Goal: Task Accomplishment & Management: Use online tool/utility

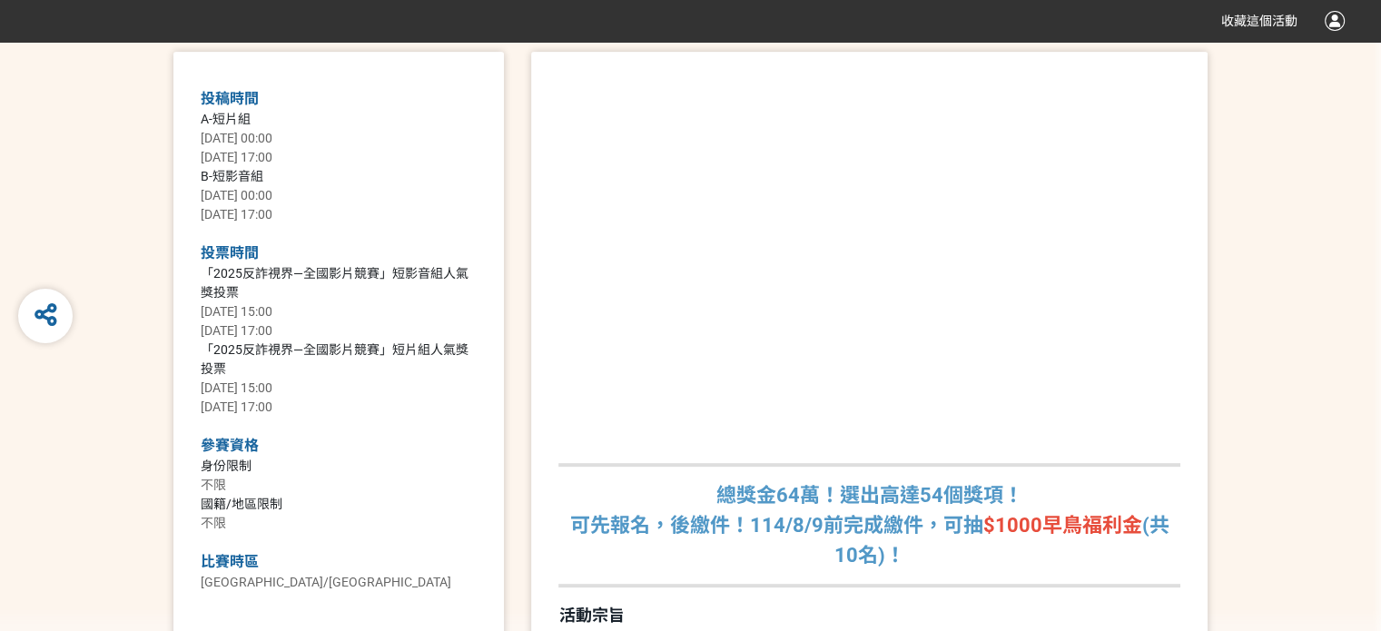
scroll to position [726, 0]
click at [231, 116] on span "A-短片組" at bounding box center [226, 117] width 50 height 15
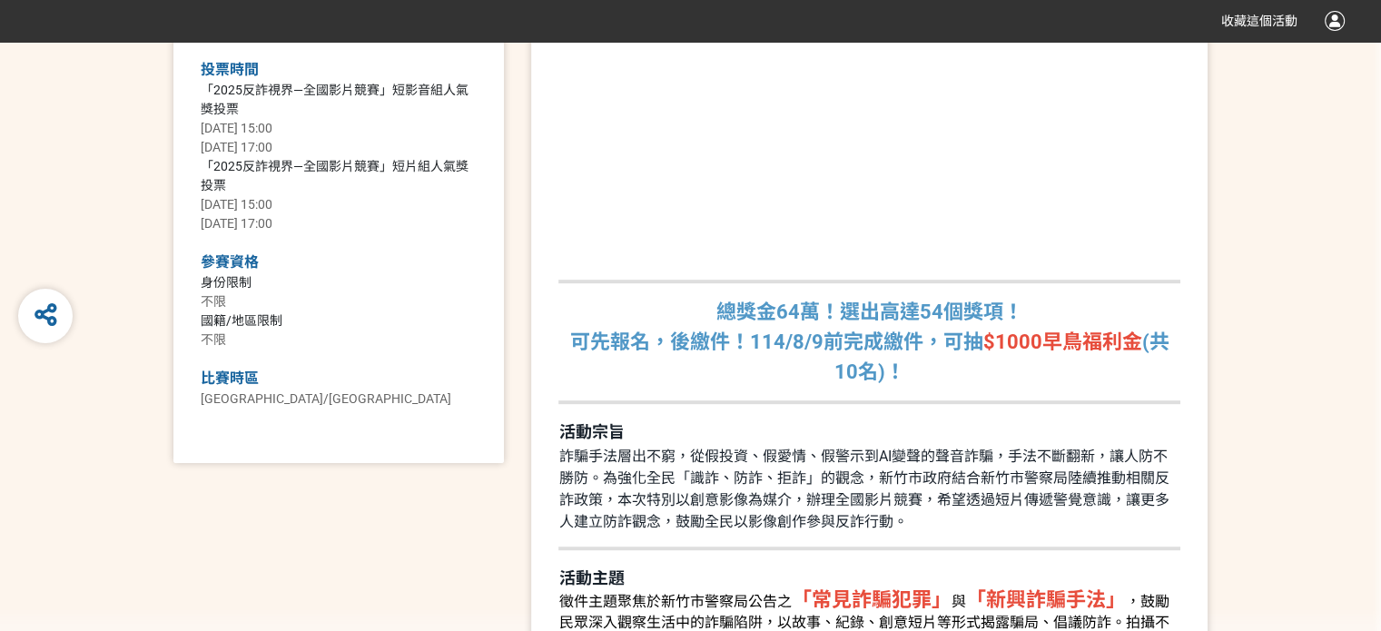
click at [254, 205] on span "[DATE] 15:00" at bounding box center [237, 204] width 72 height 15
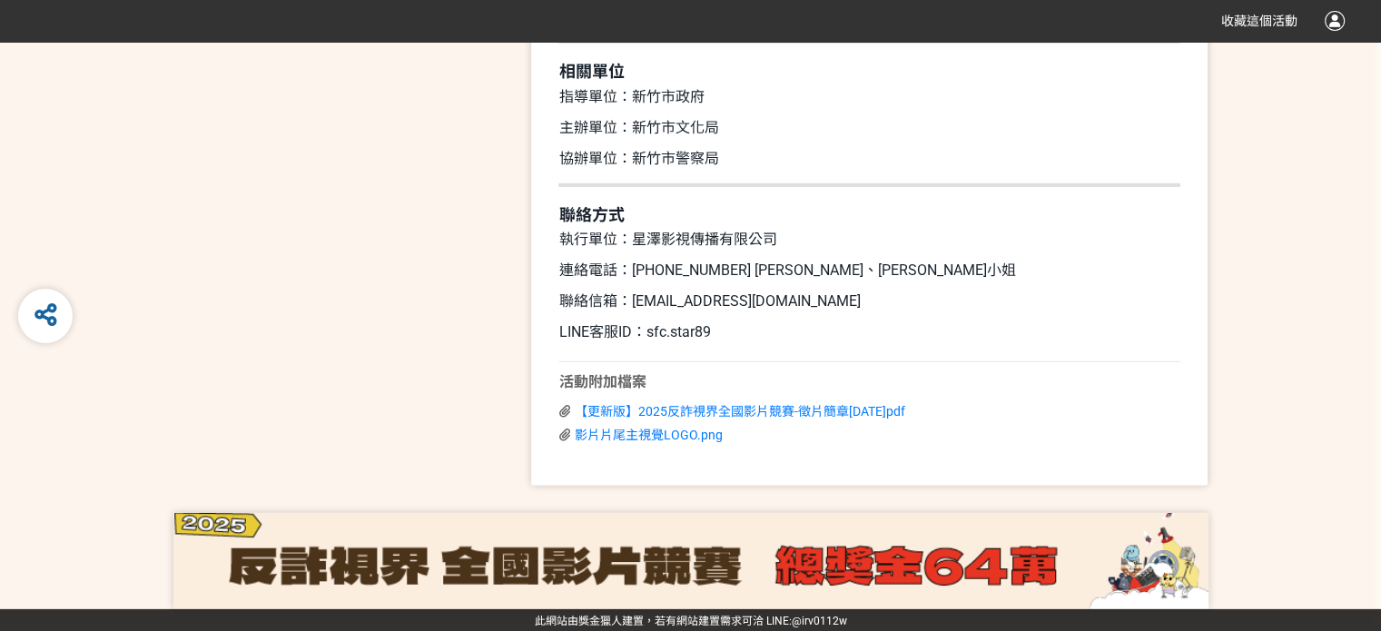
scroll to position [0, 0]
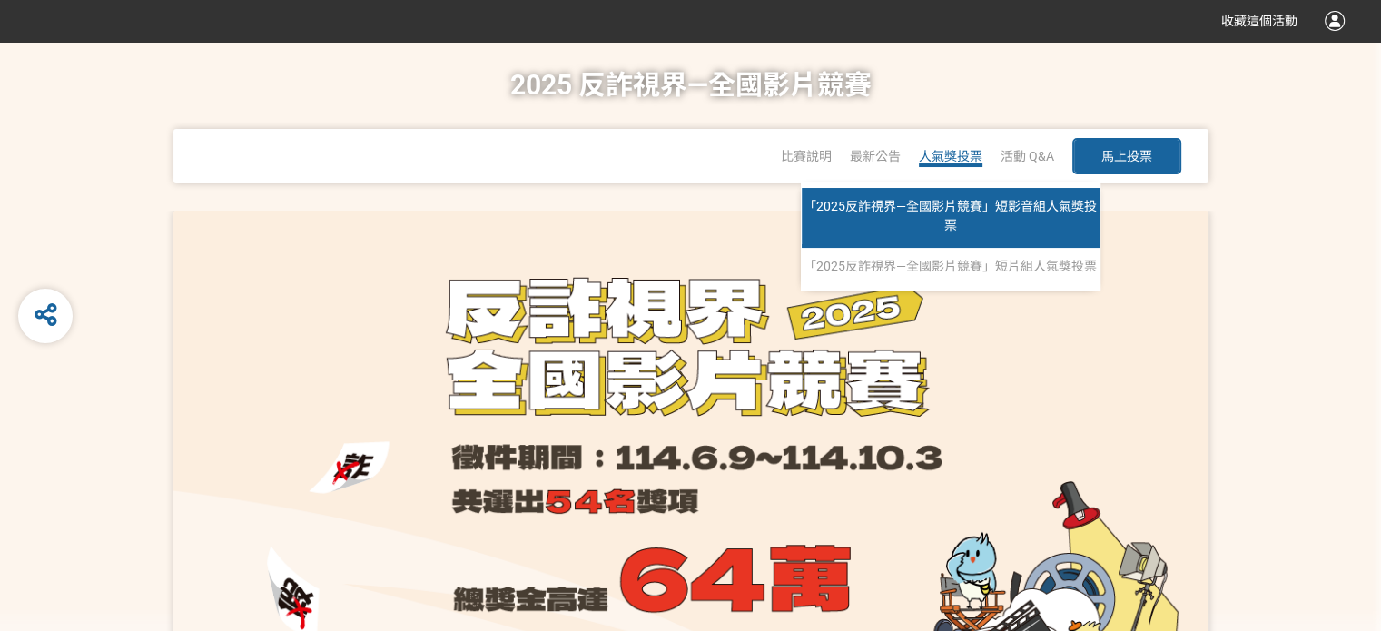
click at [934, 193] on link "「2025反詐視界—全國影片競賽」短影音組人氣獎投票" at bounding box center [951, 218] width 298 height 60
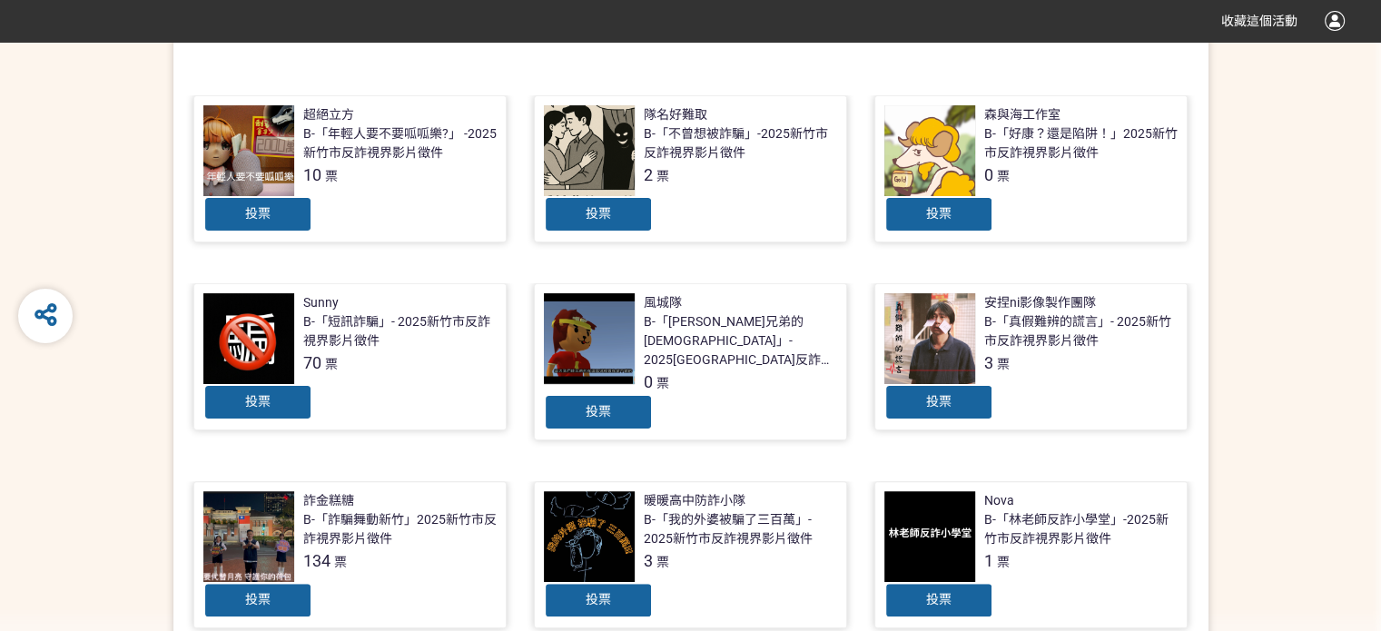
scroll to position [636, 0]
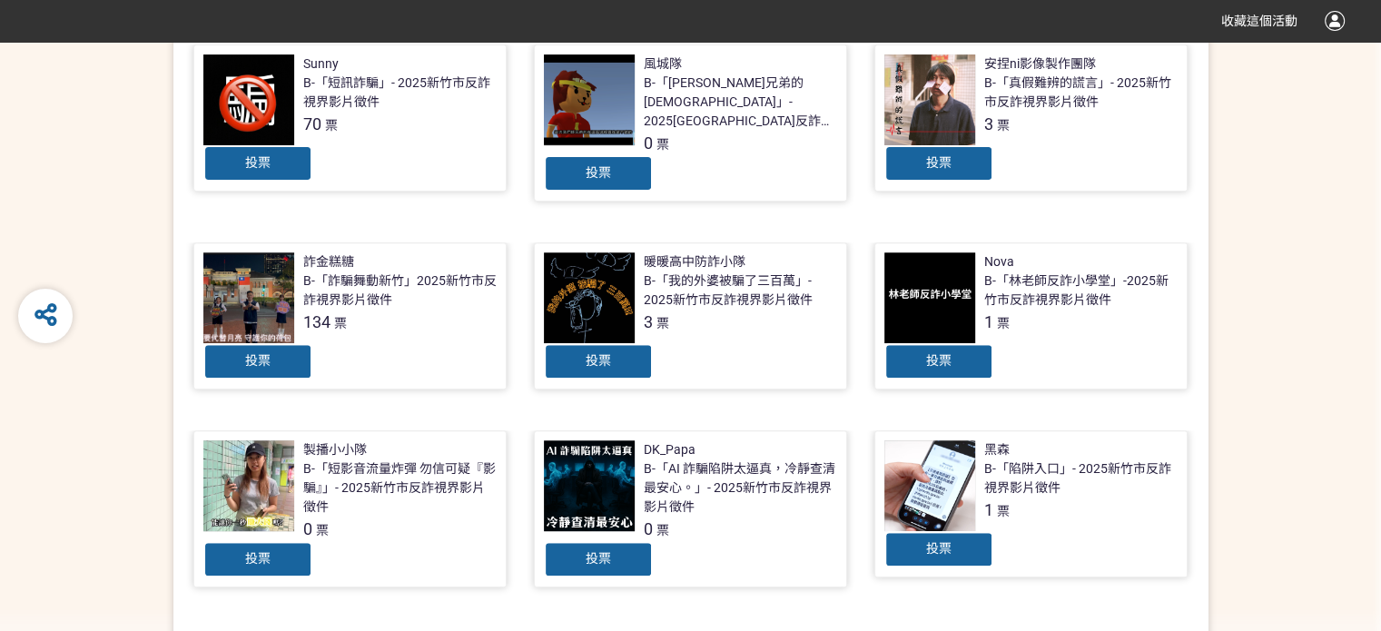
click at [276, 268] on div at bounding box center [248, 297] width 91 height 91
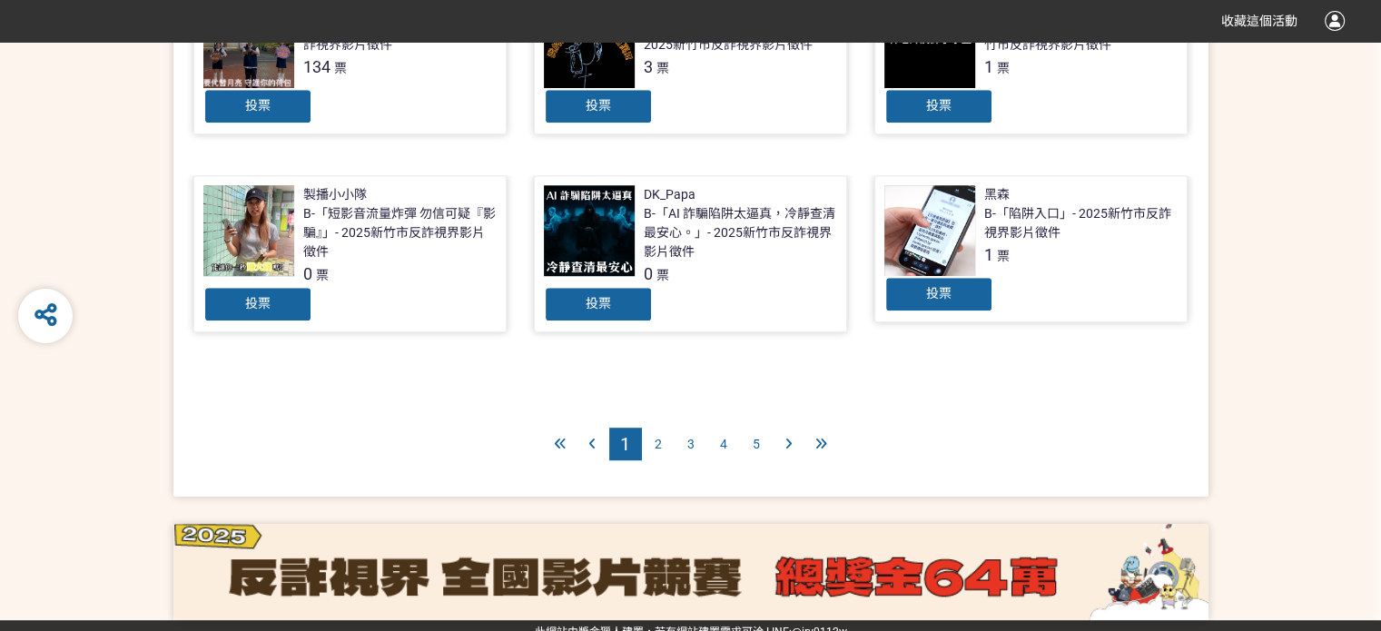
click at [652, 439] on div "2" at bounding box center [658, 444] width 33 height 33
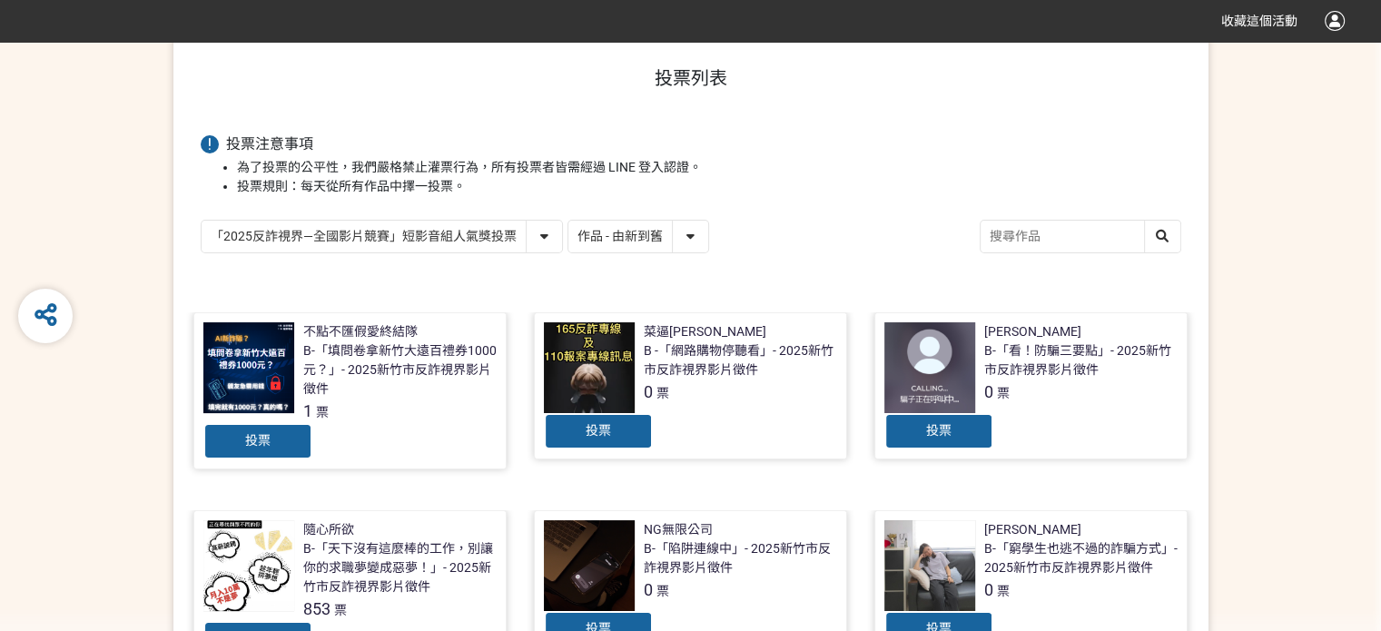
scroll to position [182, 0]
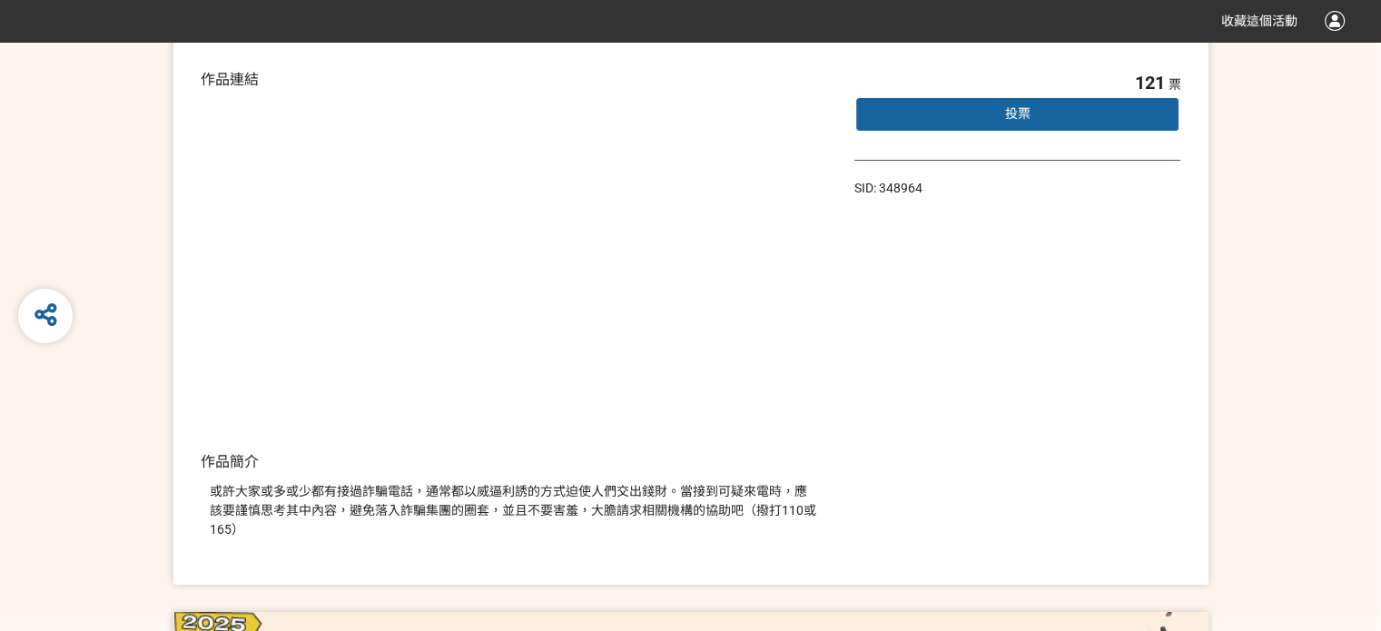
scroll to position [278, 0]
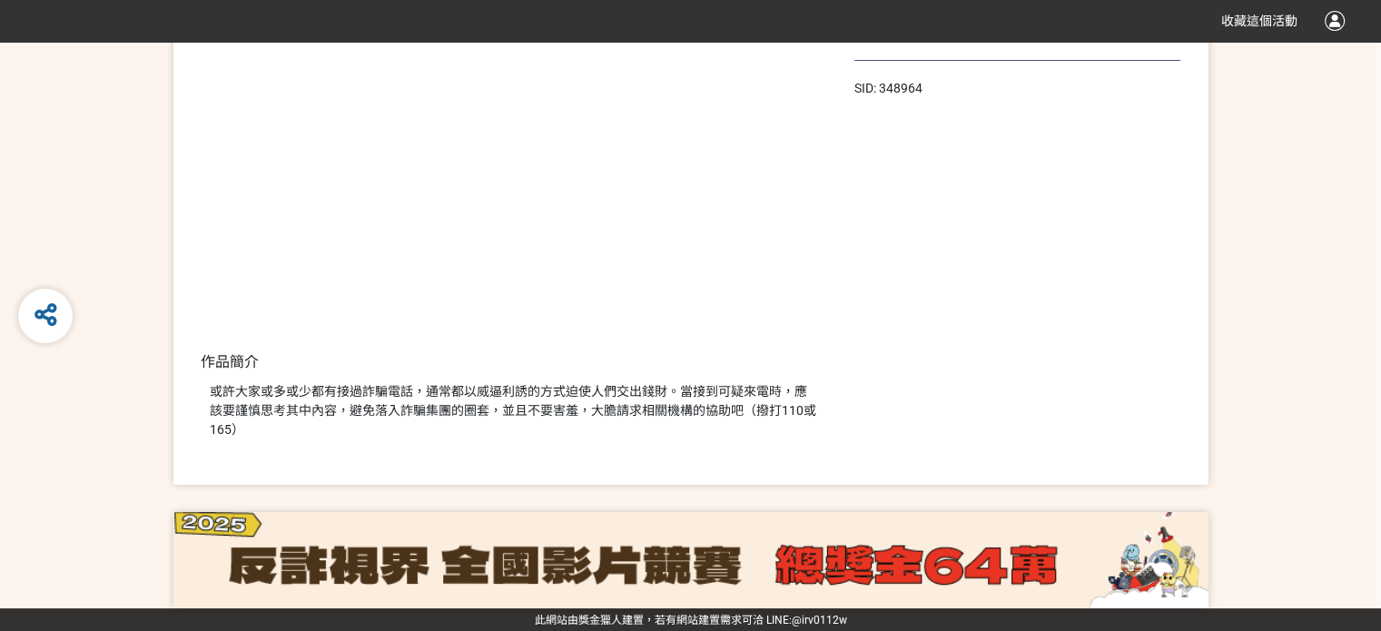
click at [577, 536] on img at bounding box center [690, 560] width 1035 height 96
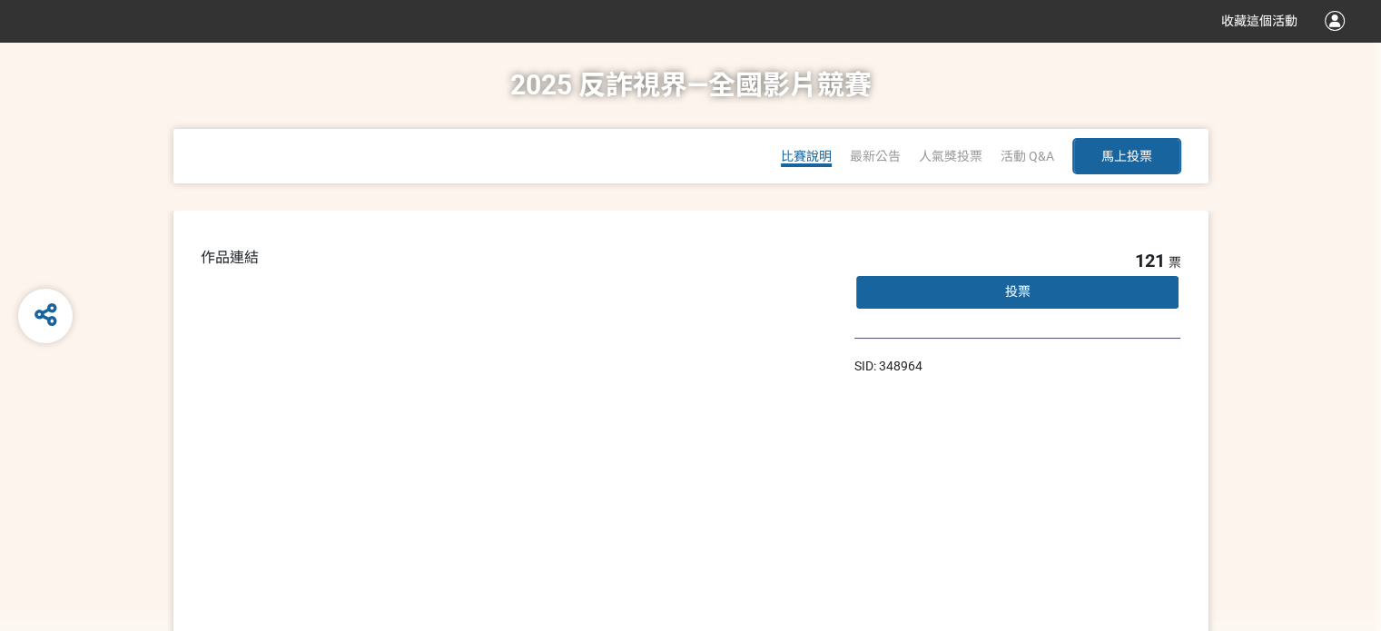
click at [814, 161] on span "比賽說明" at bounding box center [806, 156] width 51 height 15
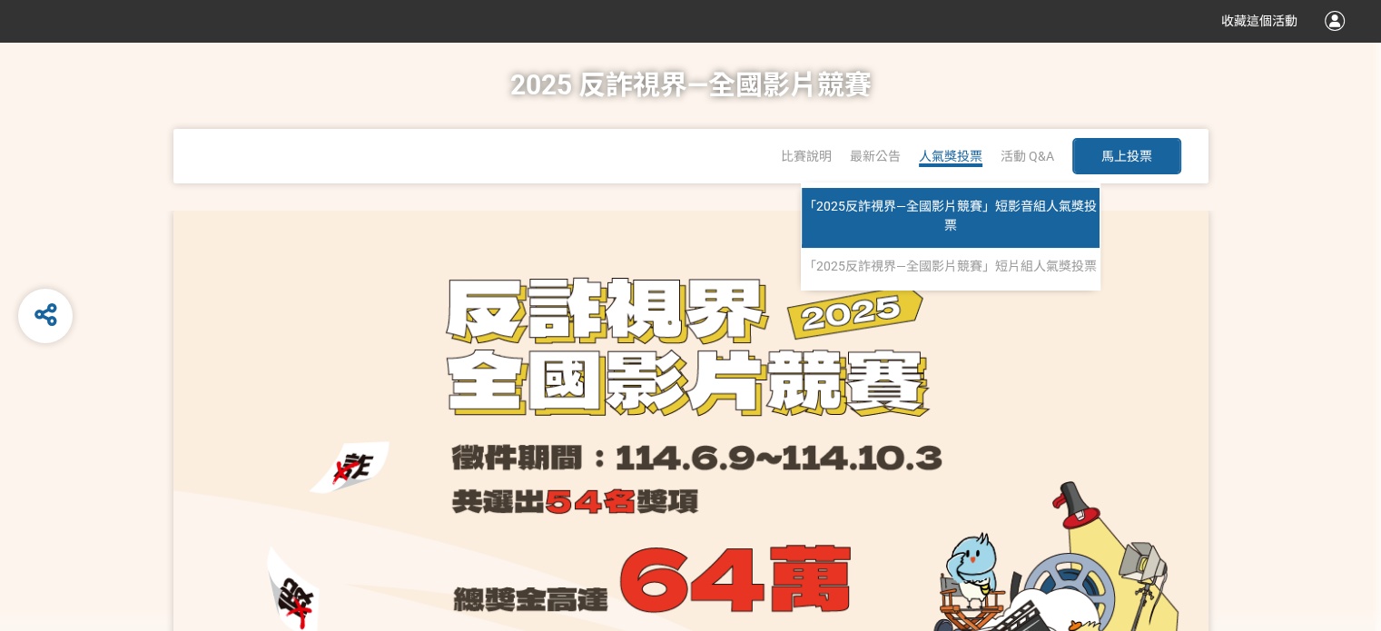
click at [955, 203] on span "「2025反詐視界—全國影片競賽」短影音組人氣獎投票" at bounding box center [950, 216] width 293 height 34
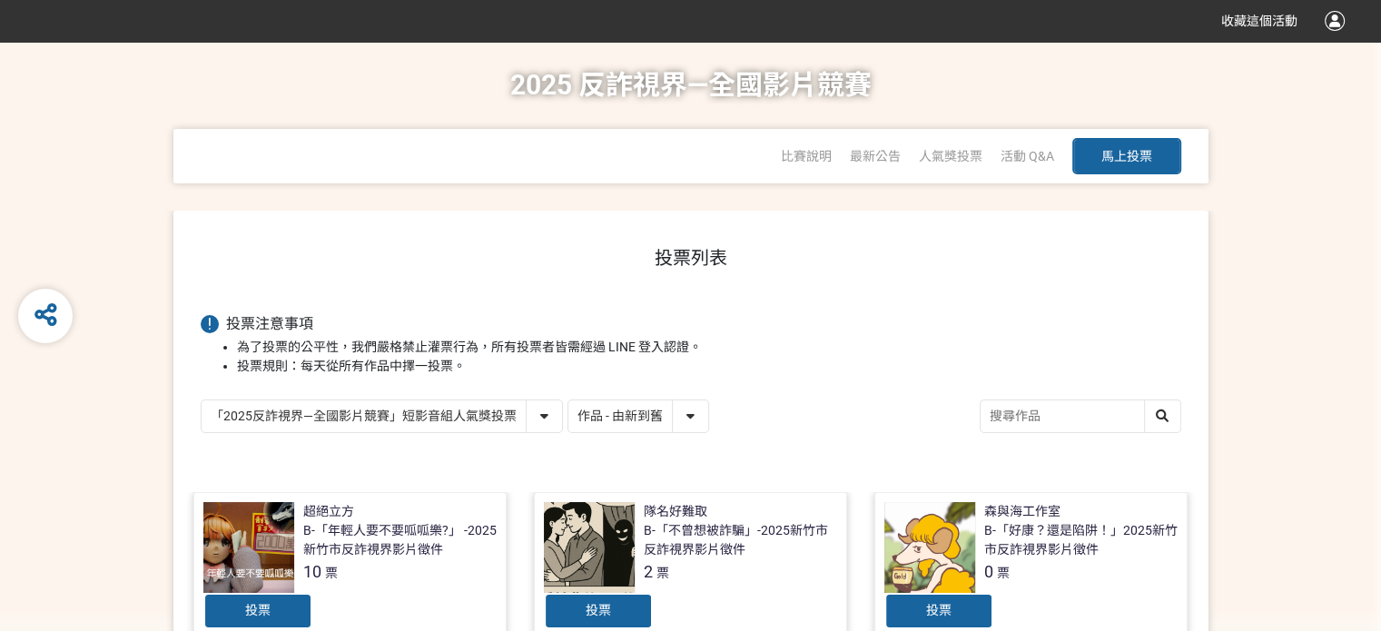
click at [691, 418] on select "作品 - 由新到舊 作品 - 由舊到新 票數 - 由多到少 票數 - 由少到多" at bounding box center [638, 416] width 140 height 32
select select "vote"
click at [568, 400] on select "作品 - 由新到舊 作品 - 由舊到新 票數 - 由多到少 票數 - 由少到多" at bounding box center [638, 416] width 140 height 32
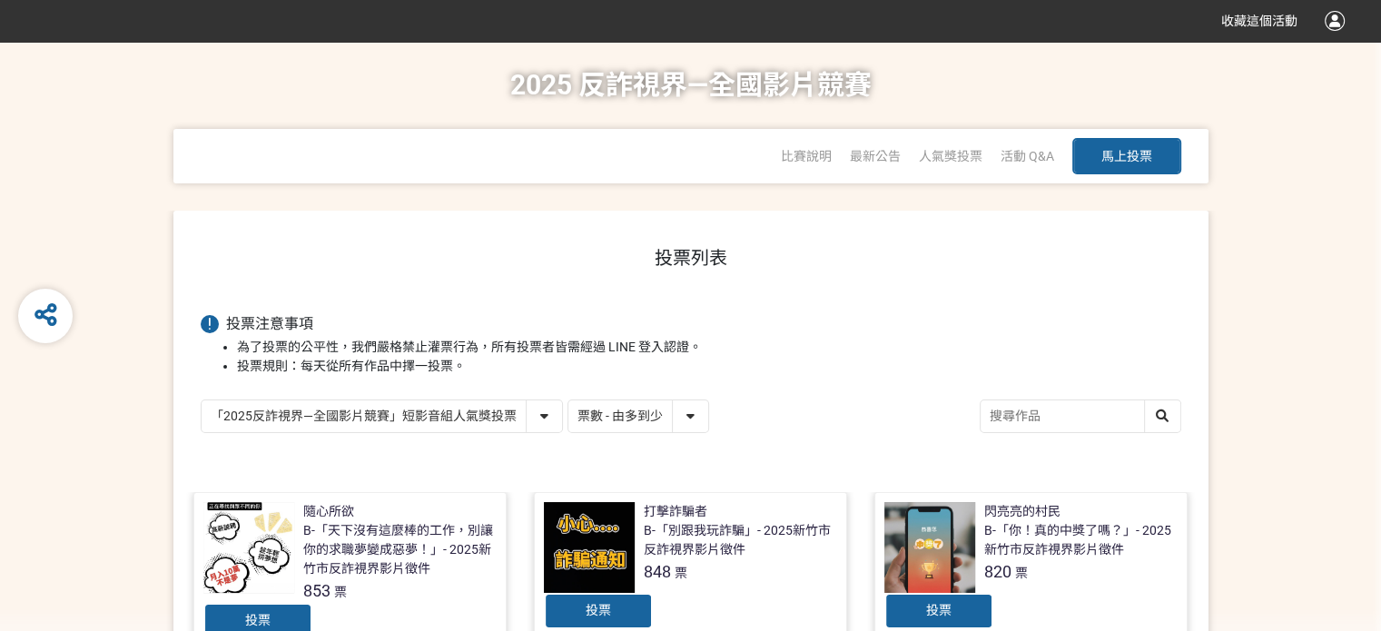
click at [803, 164] on div "比賽說明" at bounding box center [806, 156] width 51 height 54
click at [803, 162] on span "比賽說明" at bounding box center [806, 156] width 51 height 15
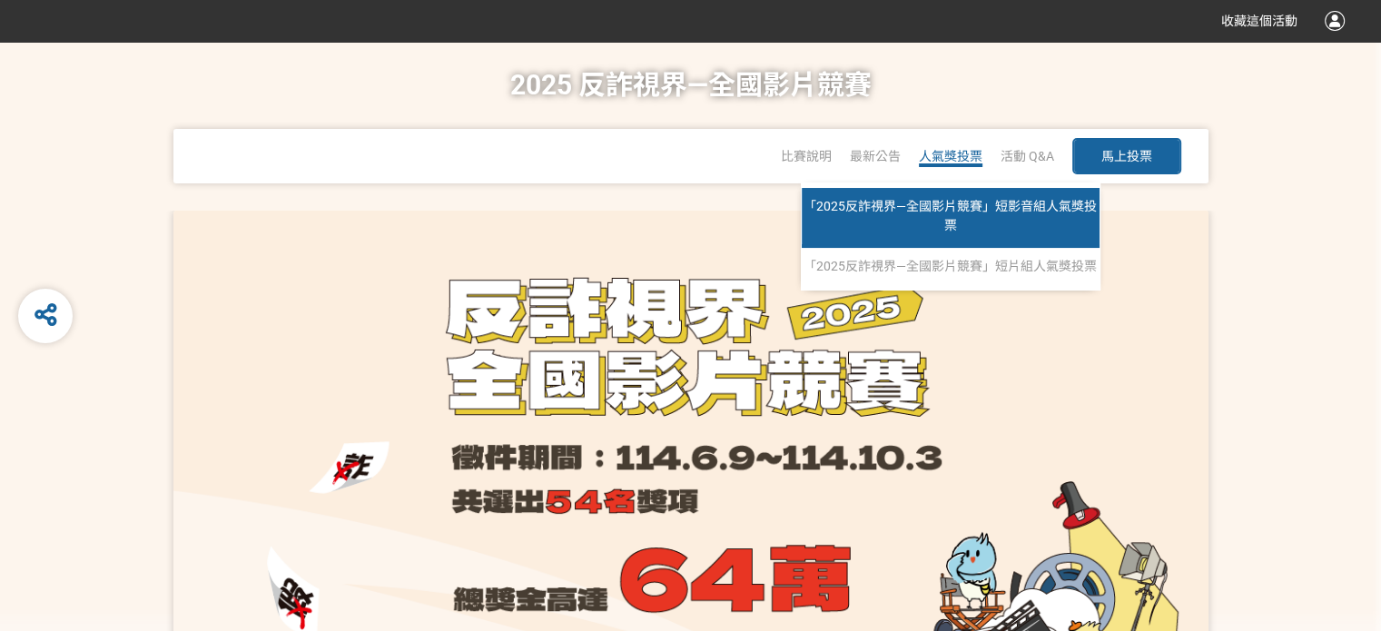
click at [926, 221] on link "「2025反詐視界—全國影片競賽」短影音組人氣獎投票" at bounding box center [951, 218] width 298 height 60
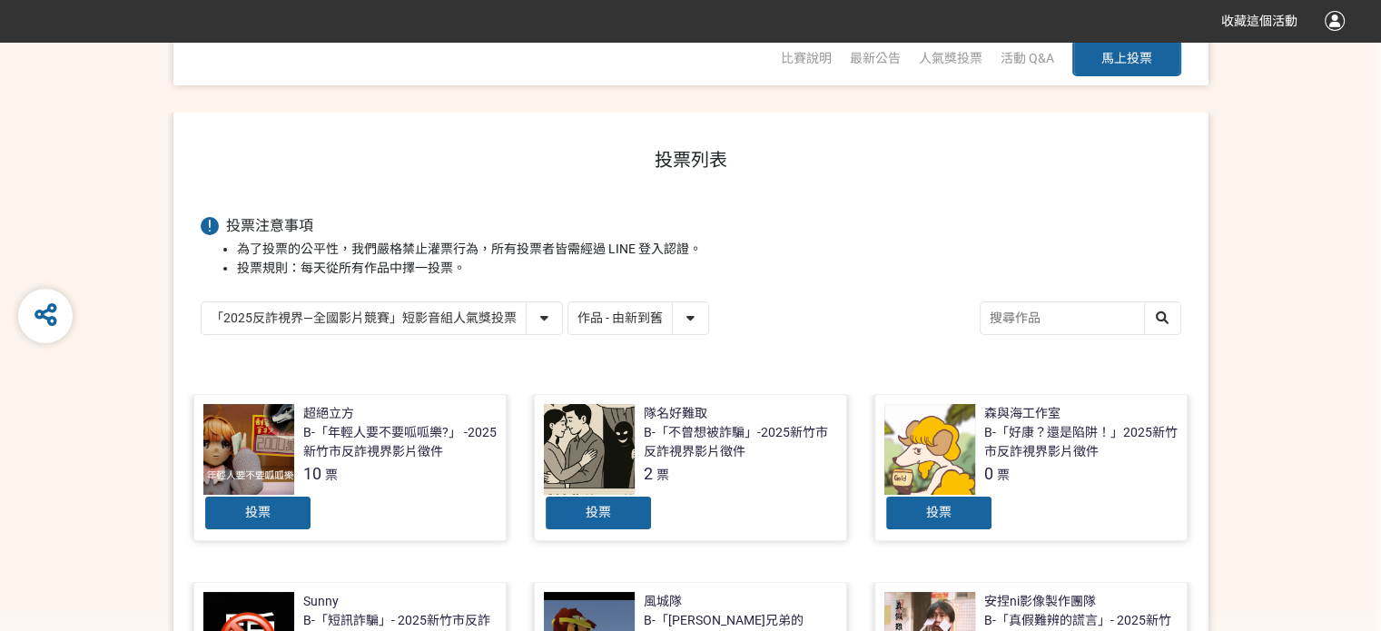
scroll to position [91, 0]
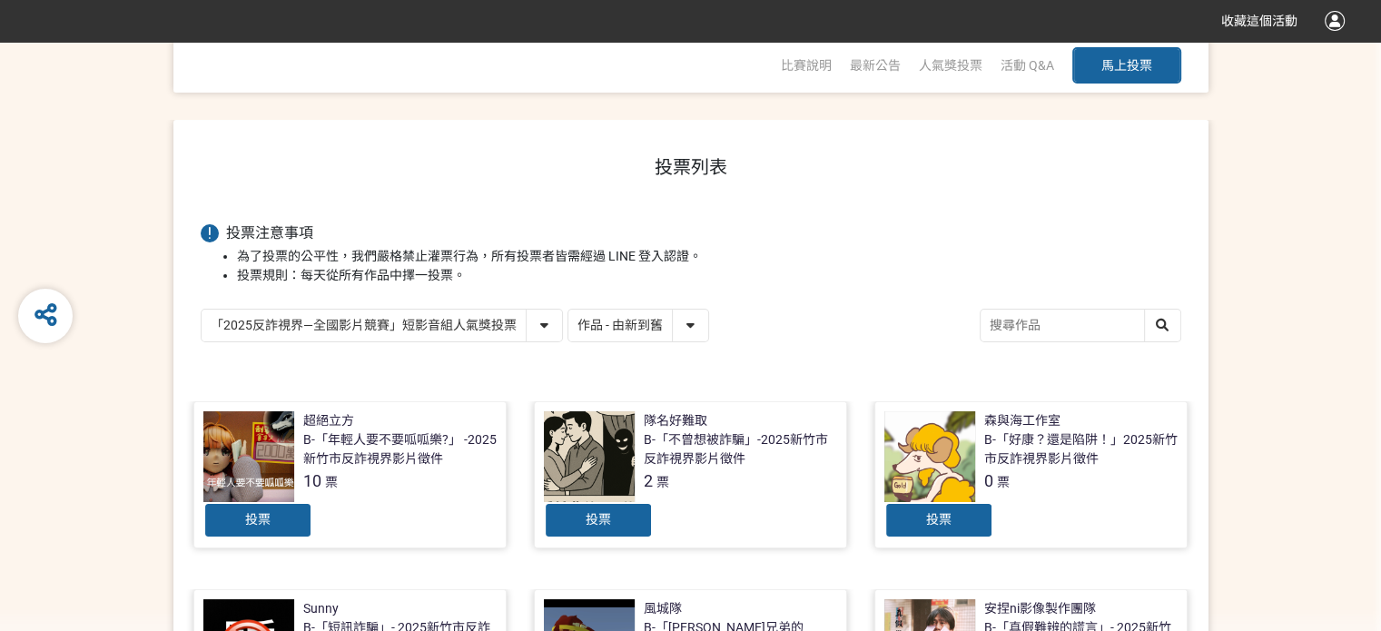
click at [692, 337] on select "作品 - 由新到舊 作品 - 由舊到新 票數 - 由多到少 票數 - 由少到多" at bounding box center [638, 326] width 140 height 32
select select "vote"
click at [568, 310] on select "作品 - 由新到舊 作品 - 由舊到新 票數 - 由多到少 票數 - 由少到多" at bounding box center [638, 326] width 140 height 32
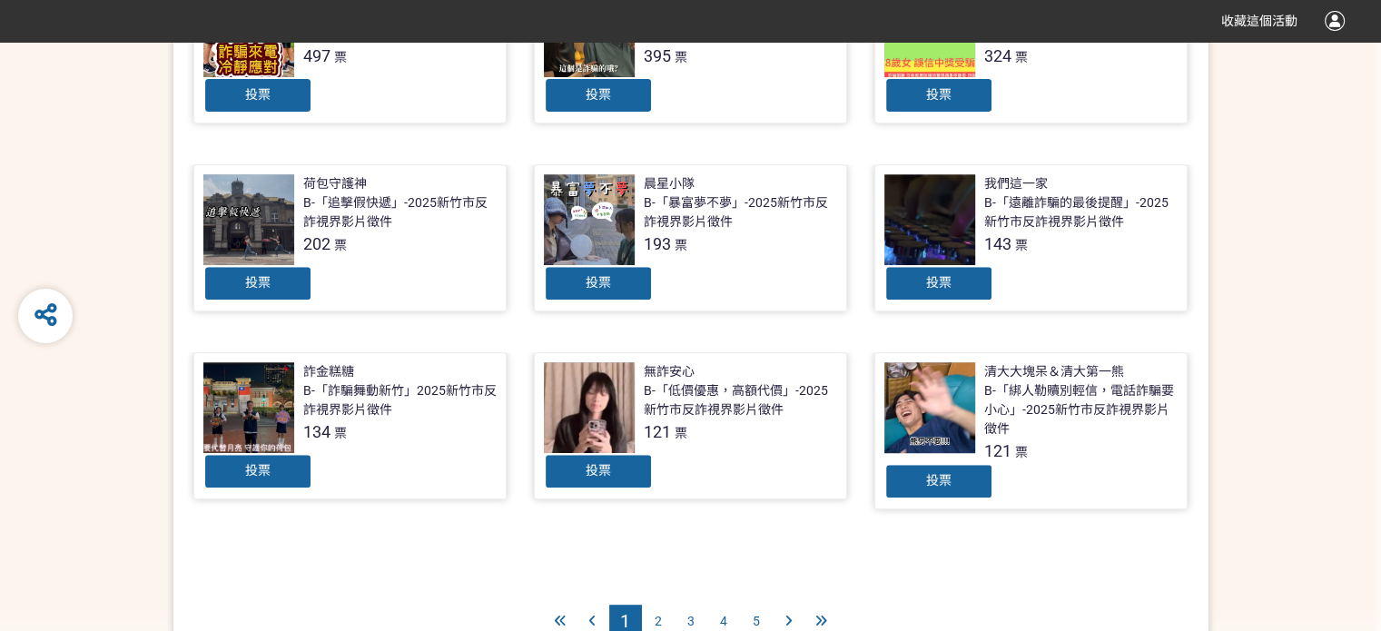
scroll to position [726, 0]
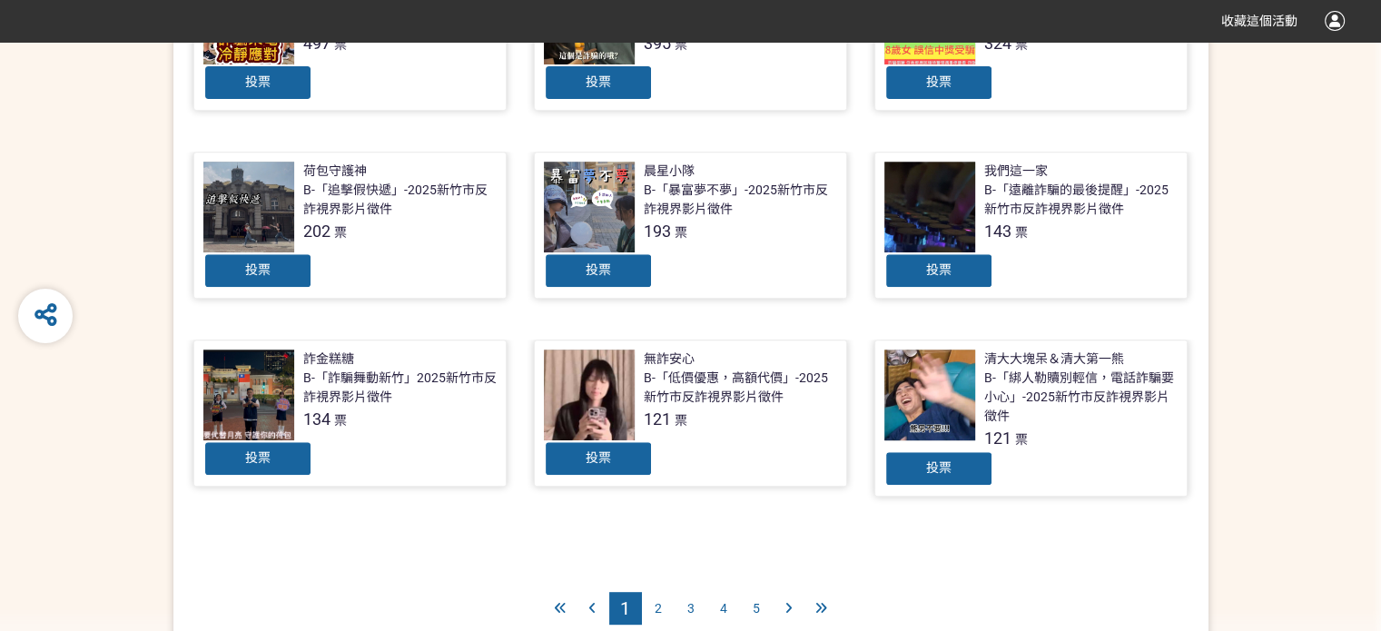
click at [599, 460] on span "投票" at bounding box center [598, 457] width 25 height 15
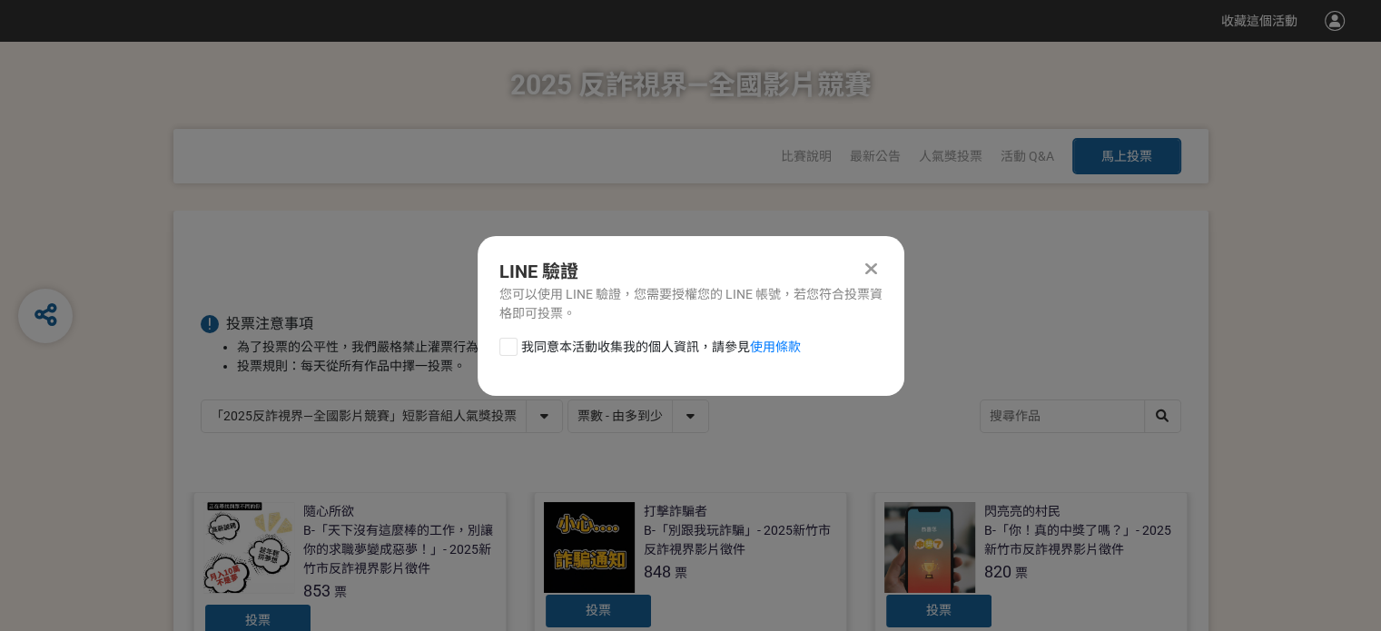
scroll to position [0, 0]
click at [870, 271] on icon at bounding box center [871, 269] width 12 height 18
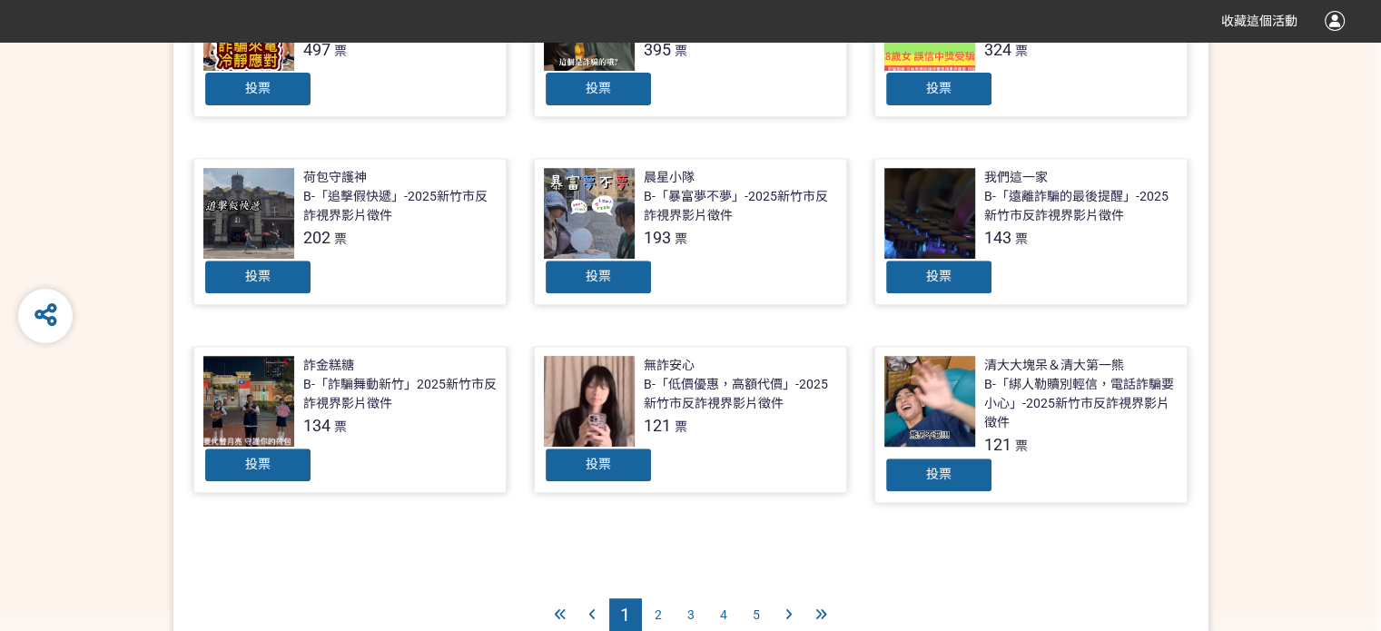
scroll to position [726, 0]
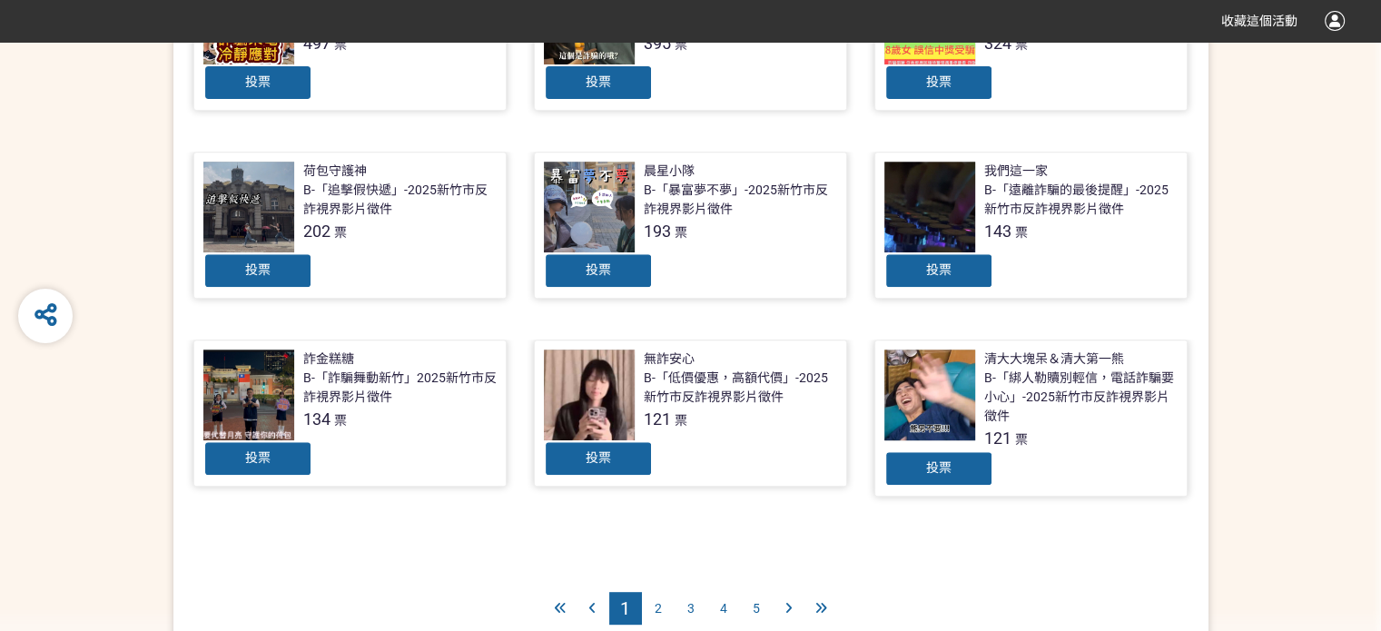
click at [590, 459] on span "投票" at bounding box center [598, 457] width 25 height 15
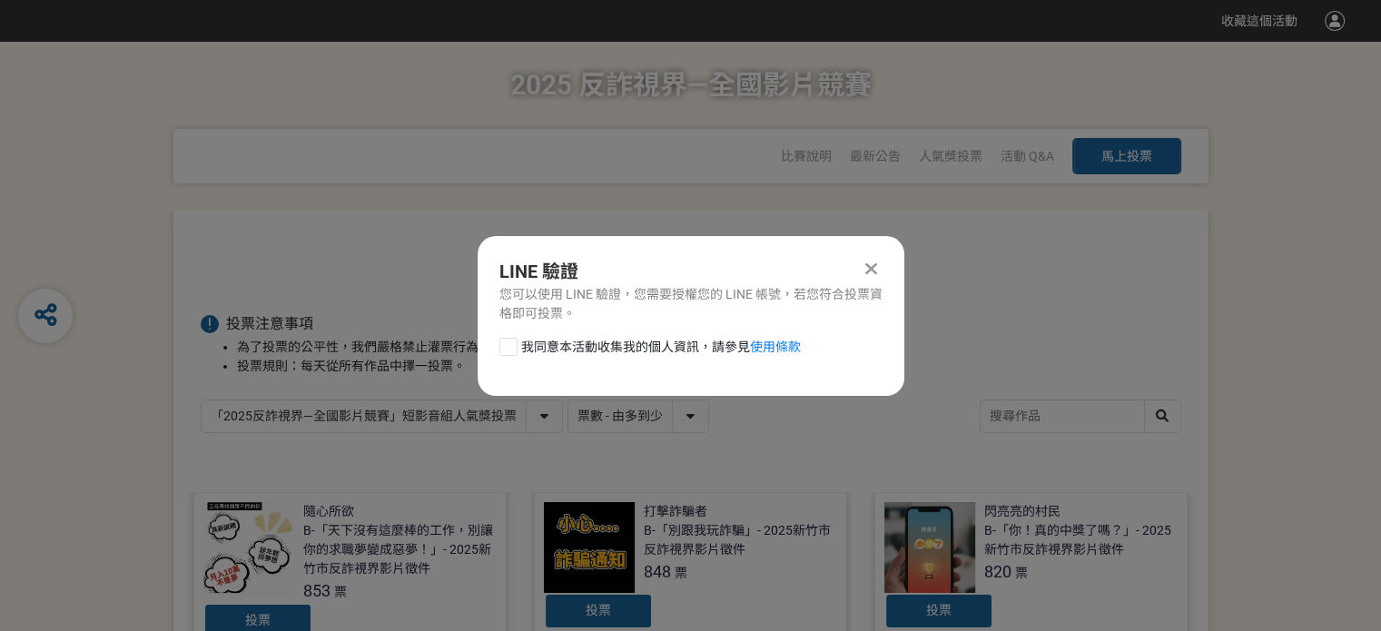
scroll to position [0, 0]
click at [510, 355] on div at bounding box center [508, 347] width 18 height 18
checkbox input "true"
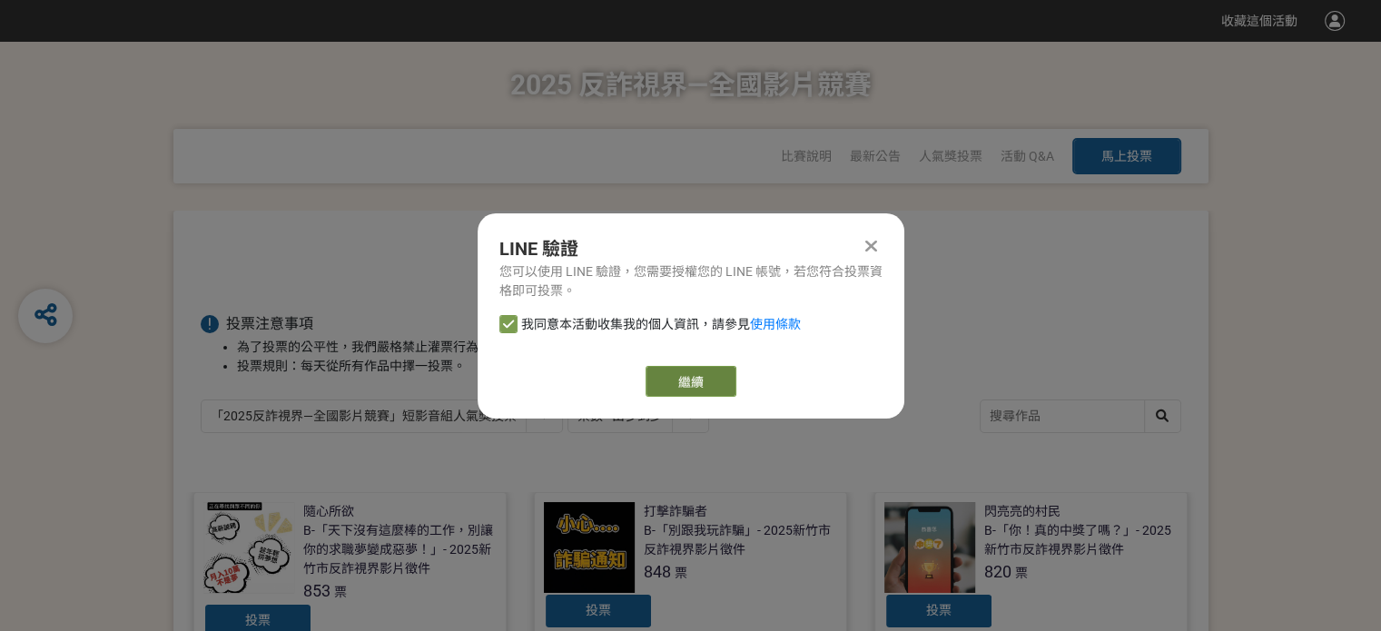
click at [715, 380] on link "繼續" at bounding box center [691, 381] width 91 height 31
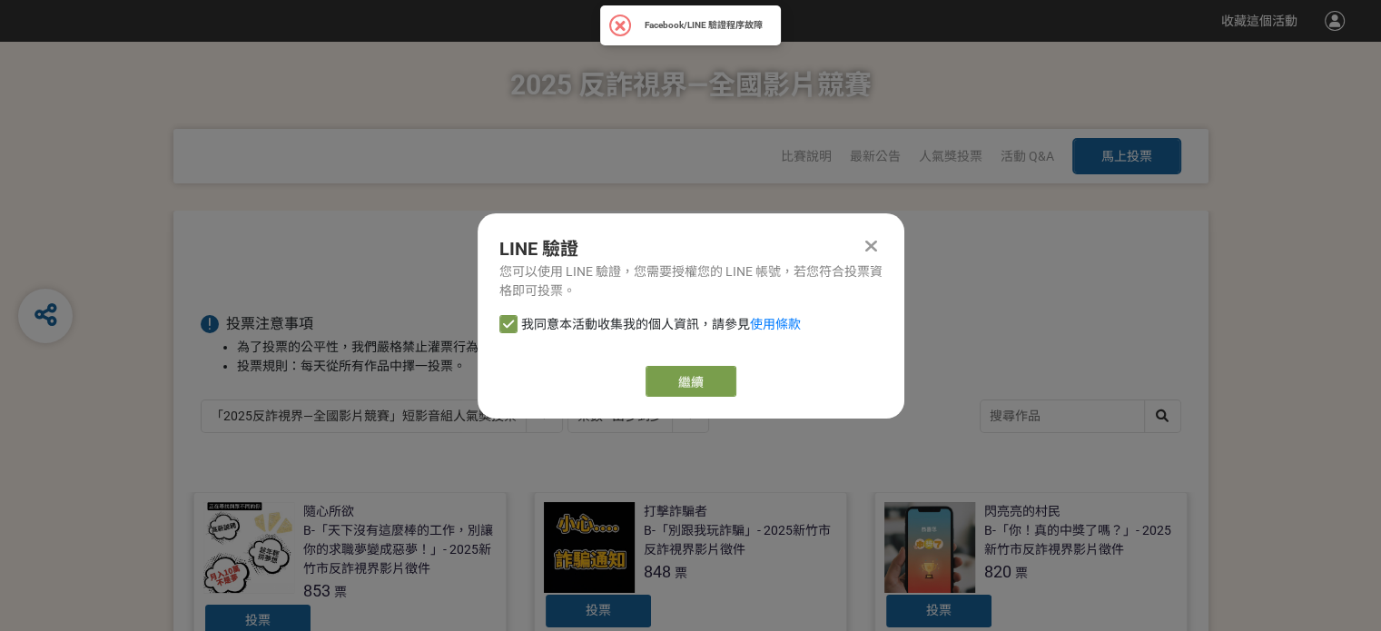
click at [863, 242] on div at bounding box center [872, 246] width 22 height 22
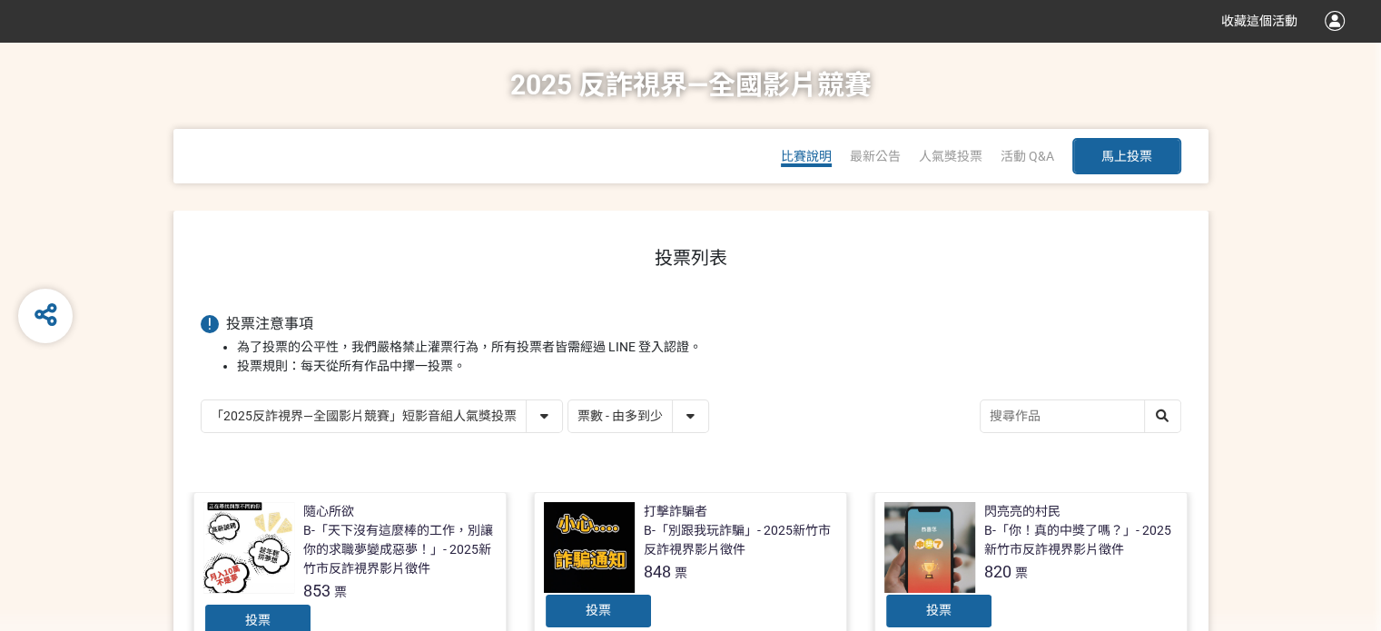
click at [794, 157] on span "比賽說明" at bounding box center [806, 156] width 51 height 15
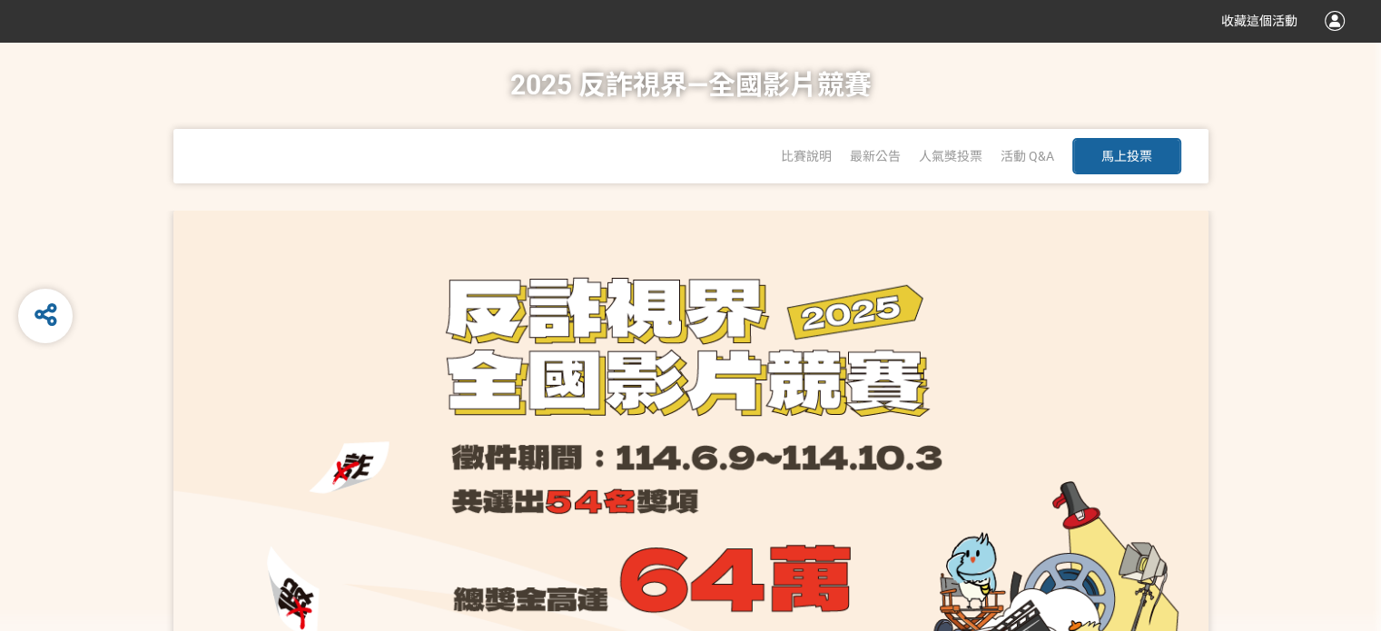
scroll to position [363, 0]
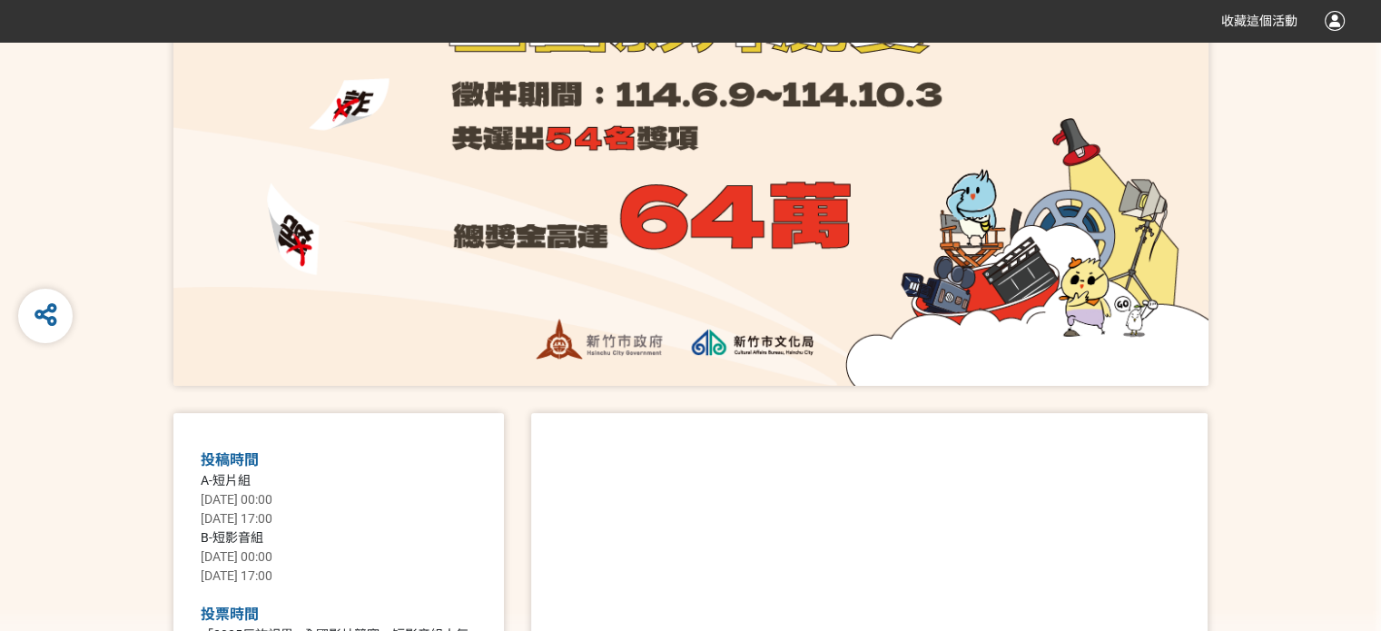
click at [672, 268] on div at bounding box center [690, 116] width 1035 height 538
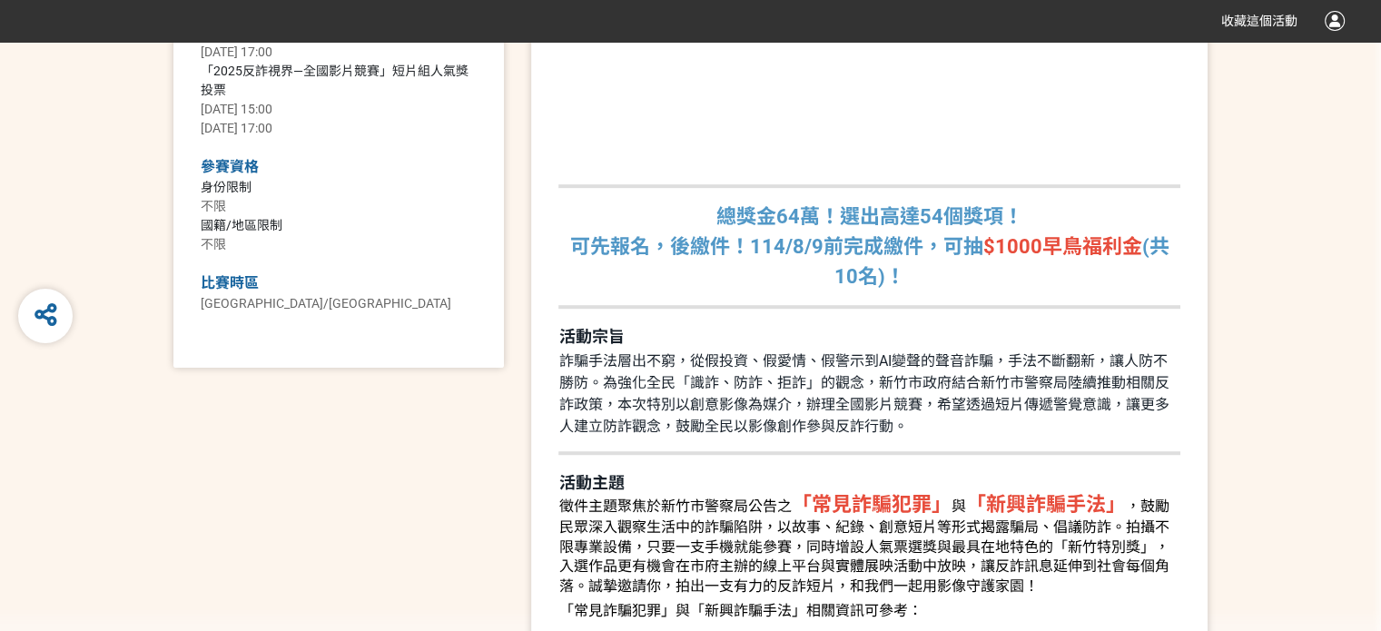
scroll to position [1271, 0]
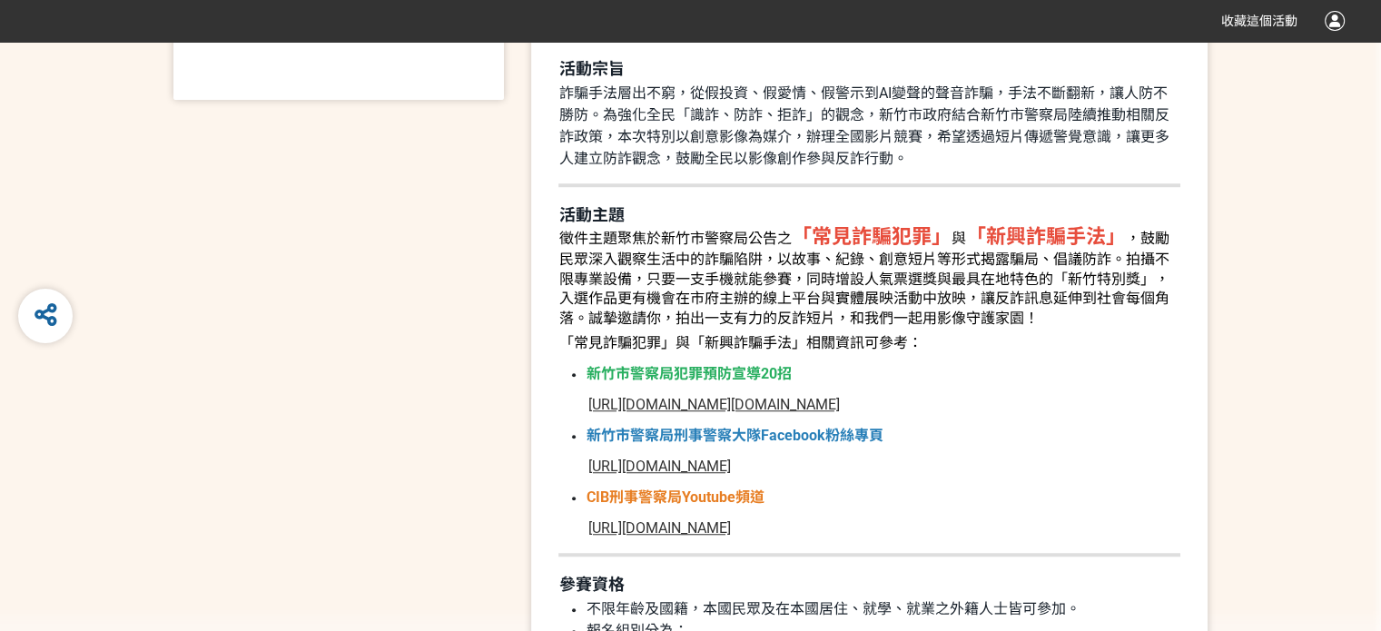
click at [879, 270] on span "，鼓勵民眾深入觀察生活中的詐騙陷阱，以故事、紀錄、創意短片等形式揭露騙局、倡議防詐。拍攝不限專業設備，只要一支手機就能參賽，同時增設人氣票選獎與最具在地特色的…" at bounding box center [863, 278] width 610 height 97
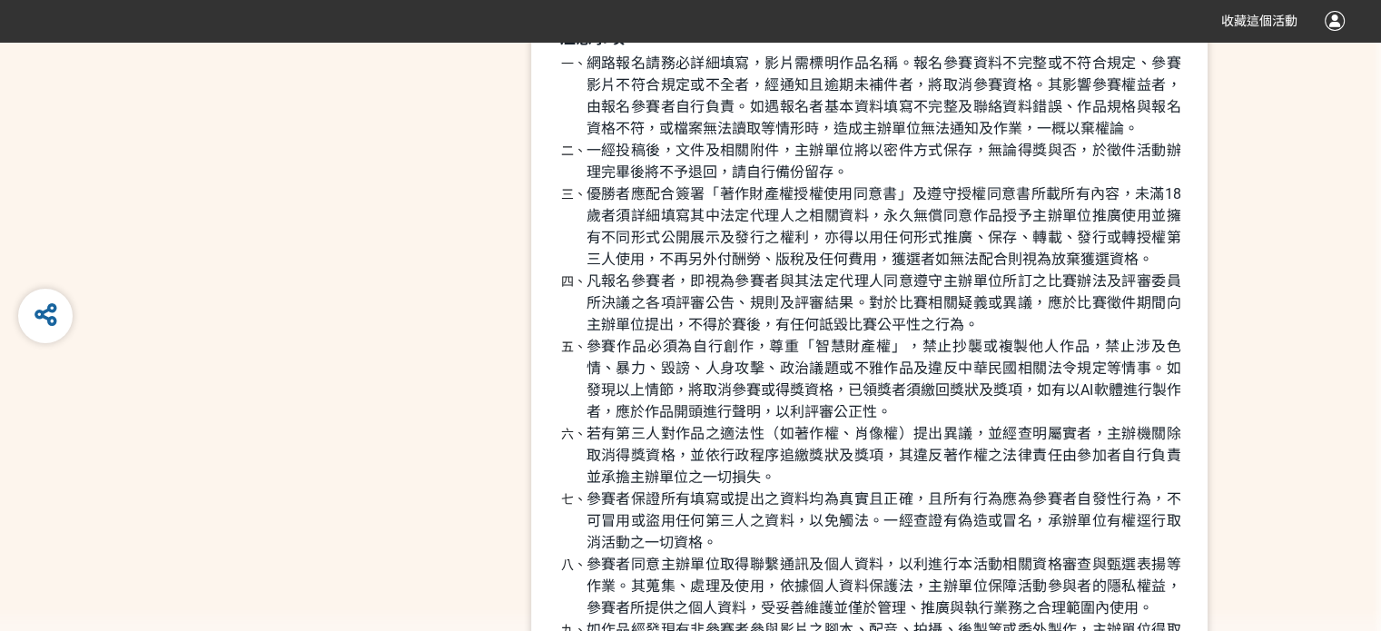
scroll to position [3995, 0]
